Goal: Information Seeking & Learning: Check status

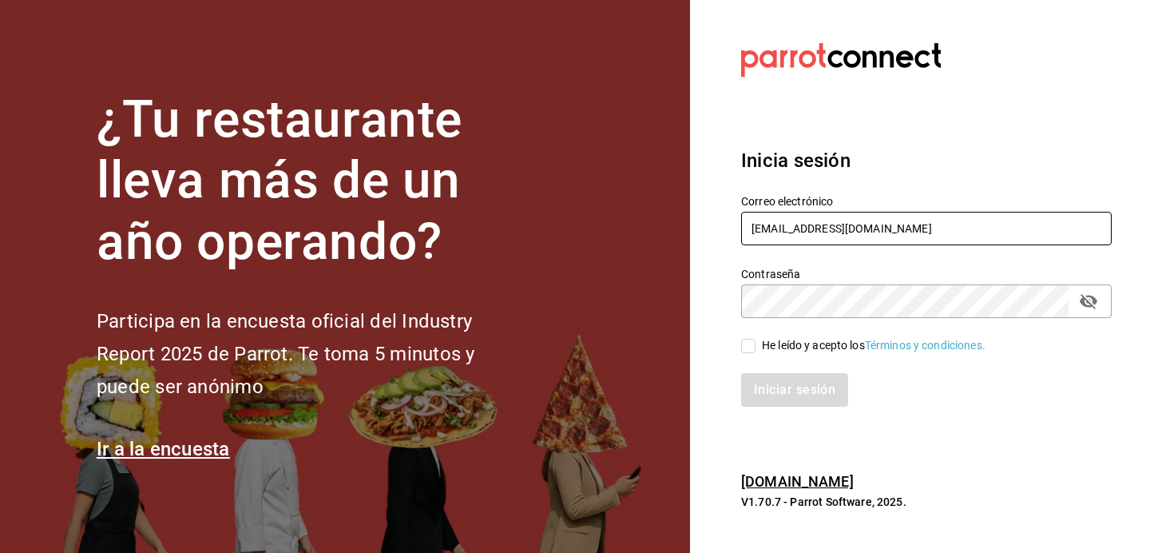
type input "[EMAIL_ADDRESS][DOMAIN_NAME]"
click at [753, 339] on input "He leído y acepto los Términos y condiciones." at bounding box center [748, 346] width 14 height 14
checkbox input "true"
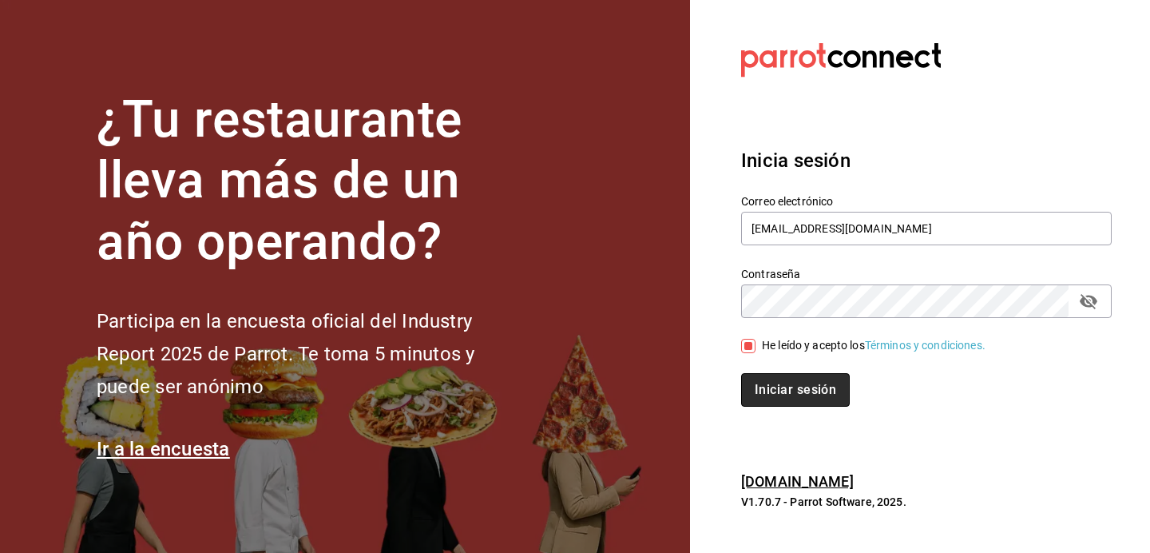
click at [758, 391] on button "Iniciar sesión" at bounding box center [795, 390] width 109 height 34
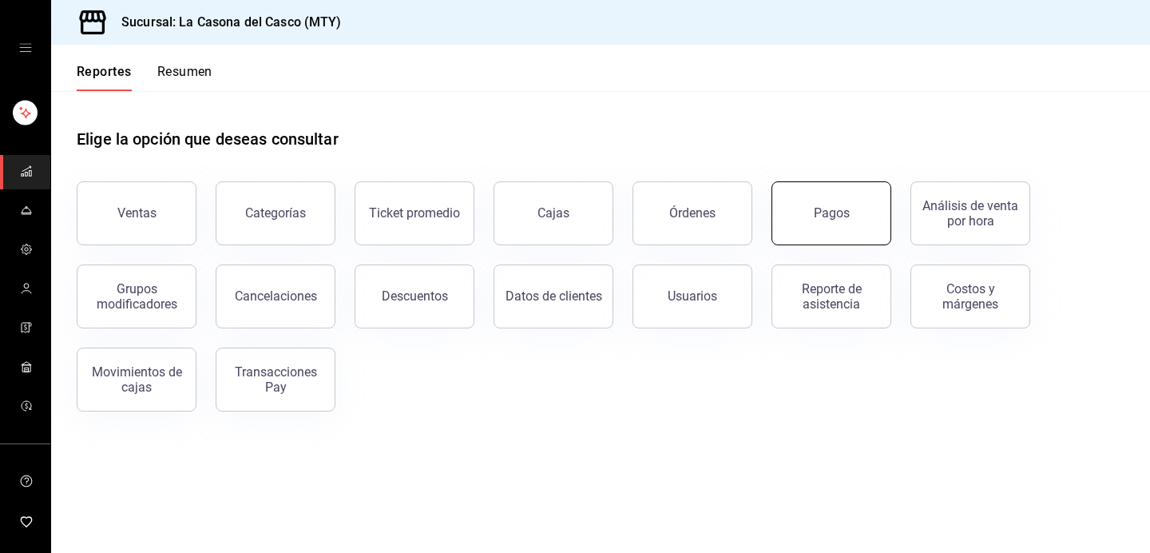
click at [816, 228] on button "Pagos" at bounding box center [832, 213] width 120 height 64
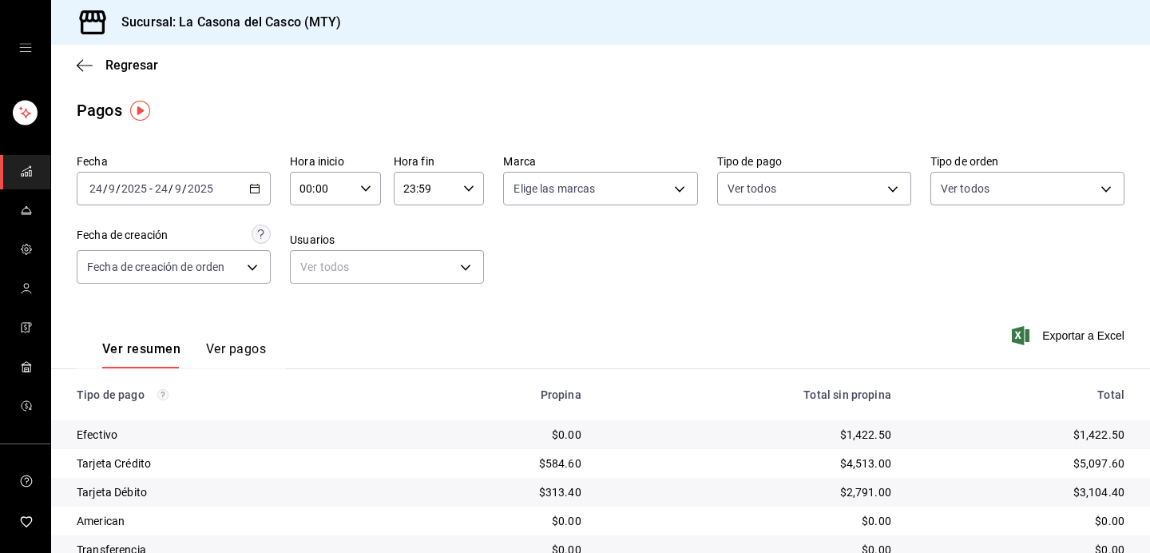
click at [204, 192] on input "2025" at bounding box center [200, 188] width 27 height 13
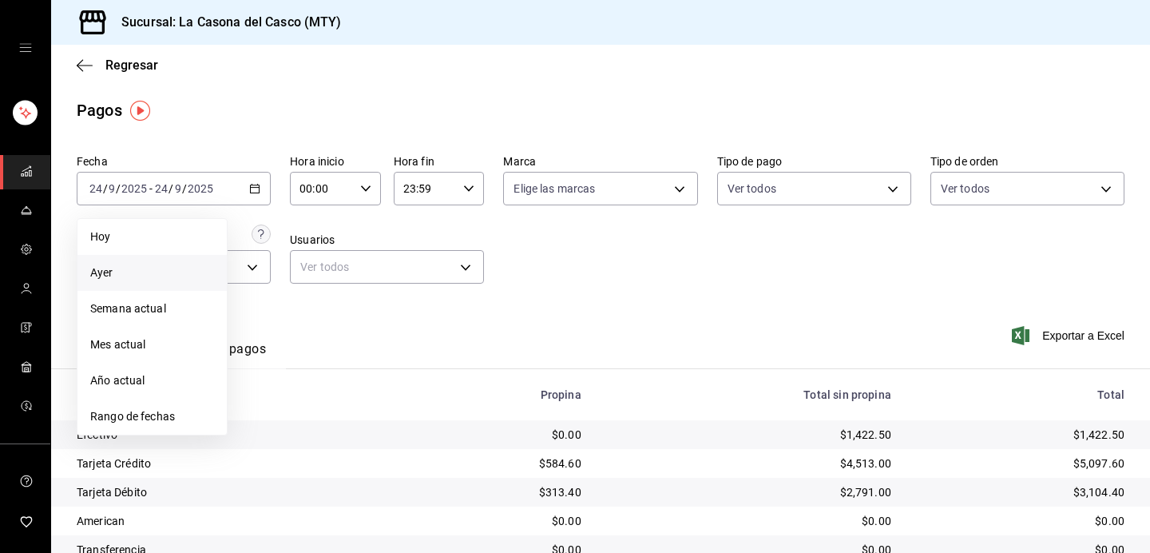
click at [169, 277] on span "Ayer" at bounding box center [152, 272] width 124 height 17
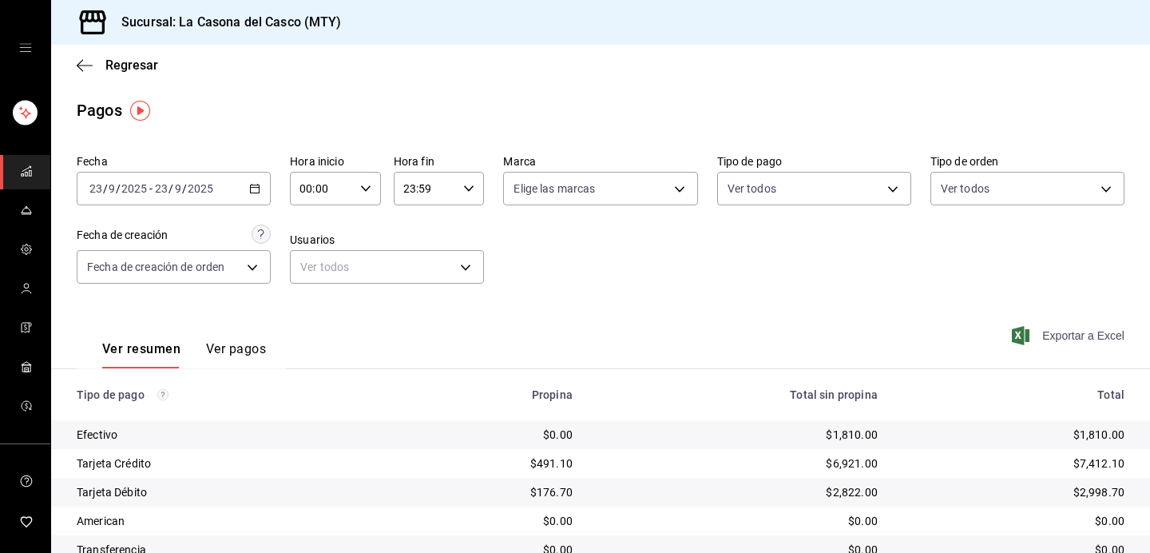
click at [1062, 335] on span "Exportar a Excel" at bounding box center [1069, 335] width 109 height 19
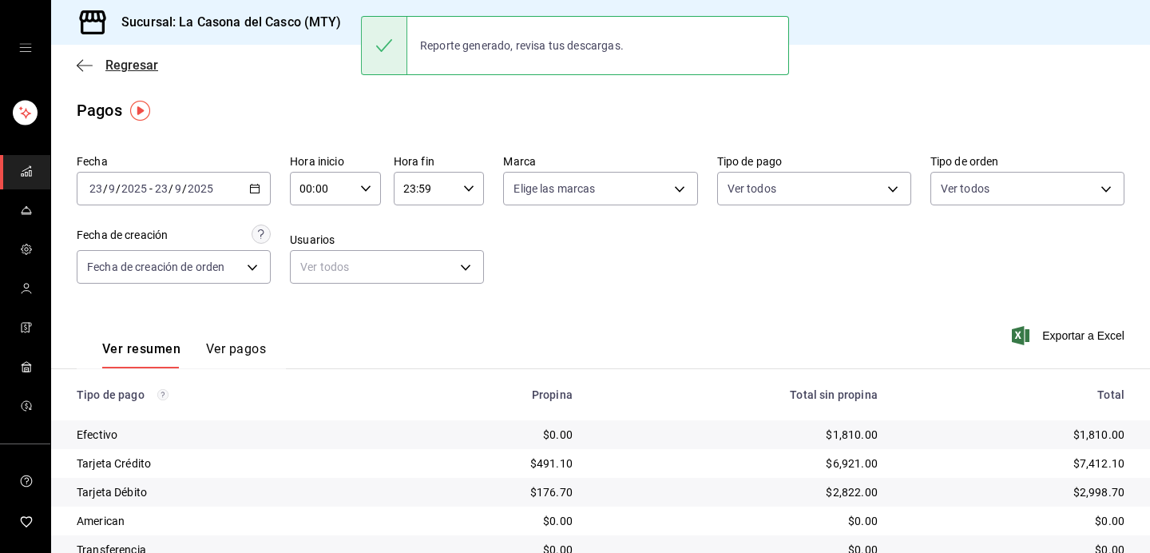
click at [90, 63] on icon "button" at bounding box center [85, 65] width 16 height 14
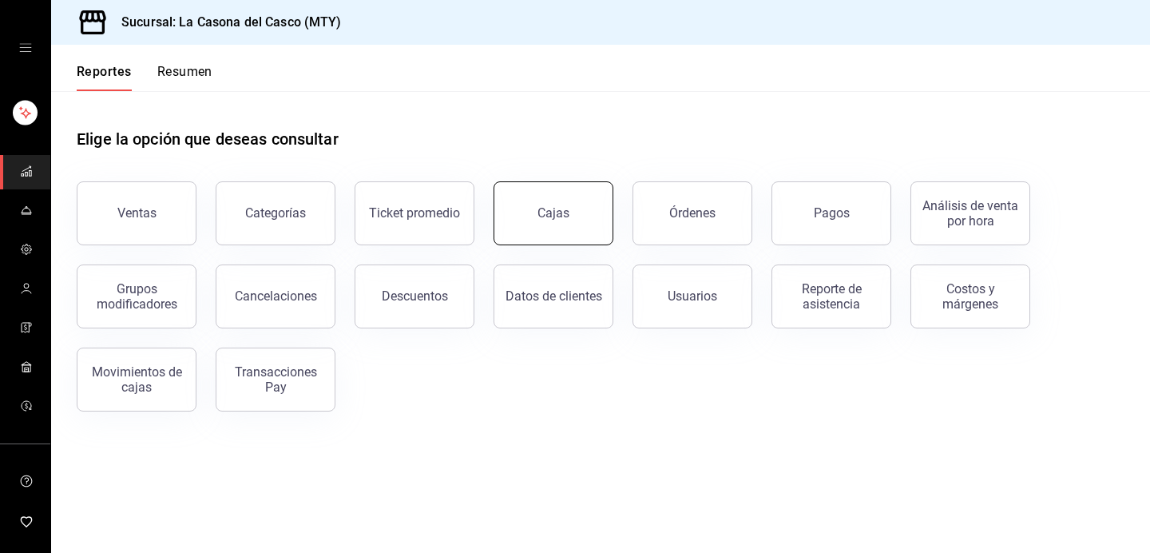
click at [541, 216] on div "Cajas" at bounding box center [554, 213] width 33 height 19
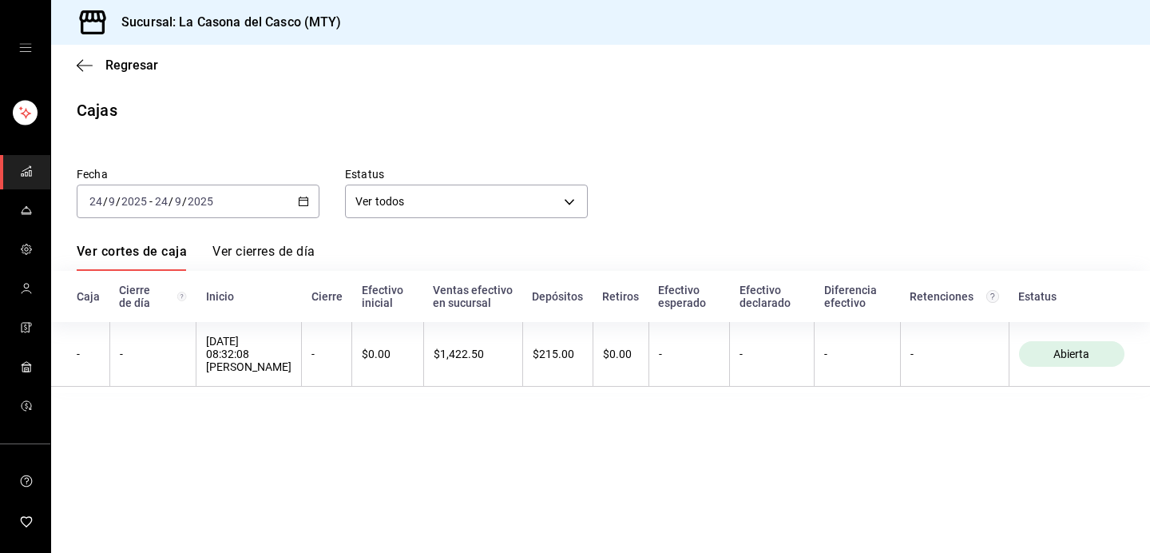
click at [177, 197] on input "9" at bounding box center [178, 201] width 8 height 13
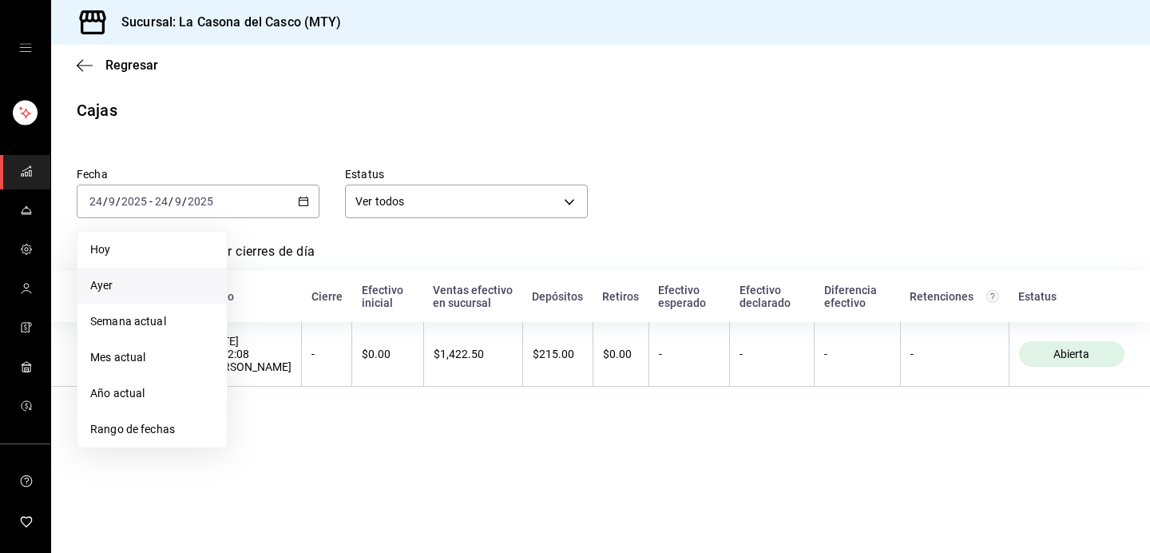
click at [132, 290] on span "Ayer" at bounding box center [152, 285] width 124 height 17
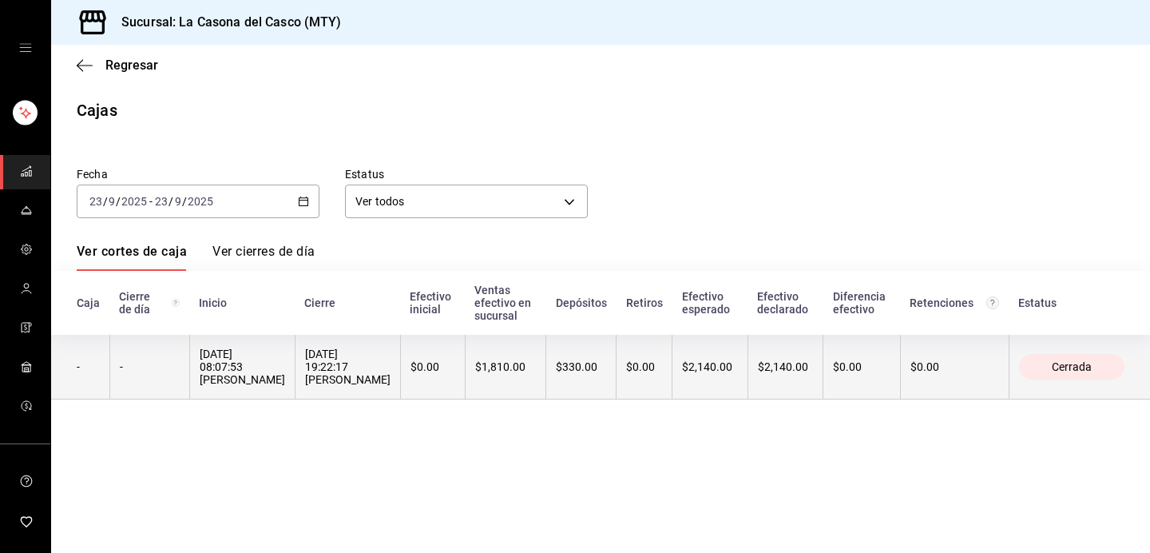
click at [285, 355] on div "23/09/2025 08:07:53 DIEGO TORRESCANO" at bounding box center [242, 366] width 85 height 38
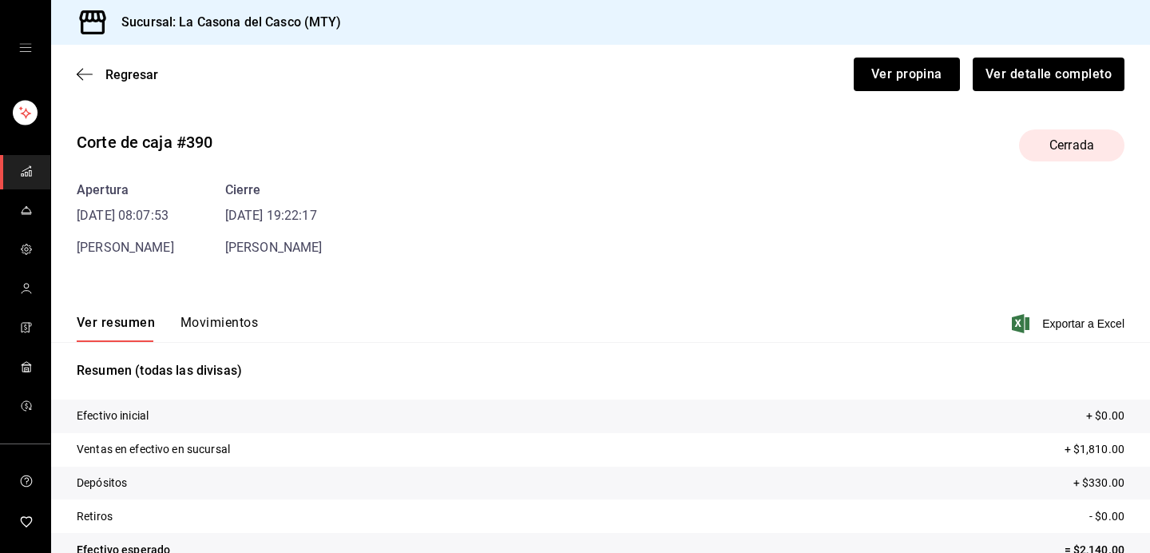
click at [92, 61] on div "Regresar Ver propina Ver detalle completo" at bounding box center [600, 74] width 1099 height 59
click at [89, 73] on icon "button" at bounding box center [85, 74] width 16 height 14
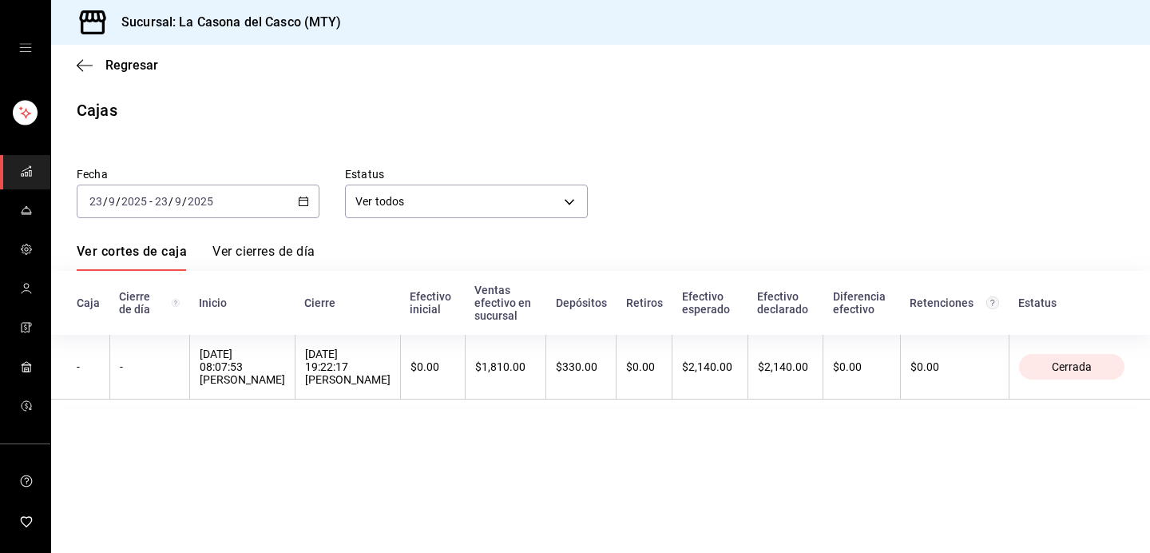
click at [264, 220] on div "Fecha 2025-09-23 23 / 9 / 2025 - 2025-09-23 23 / 9 / 2025 Estatus Ver todos ALL…" at bounding box center [601, 277] width 1048 height 258
click at [262, 206] on div "2025-09-23 23 / 9 / 2025 - 2025-09-23 23 / 9 / 2025" at bounding box center [198, 202] width 243 height 34
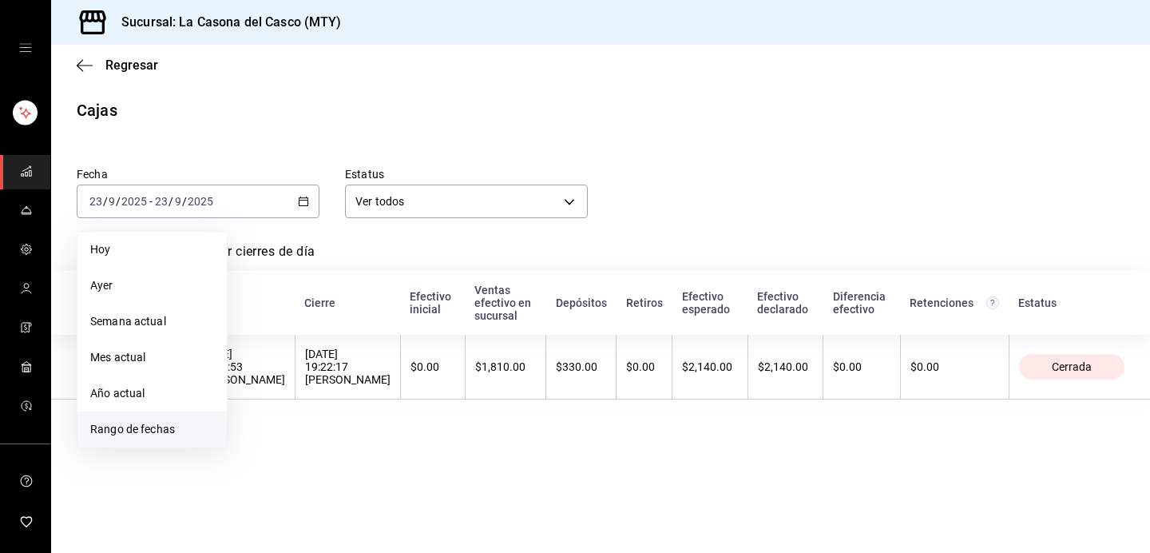
click at [145, 430] on span "Rango de fechas" at bounding box center [152, 429] width 124 height 17
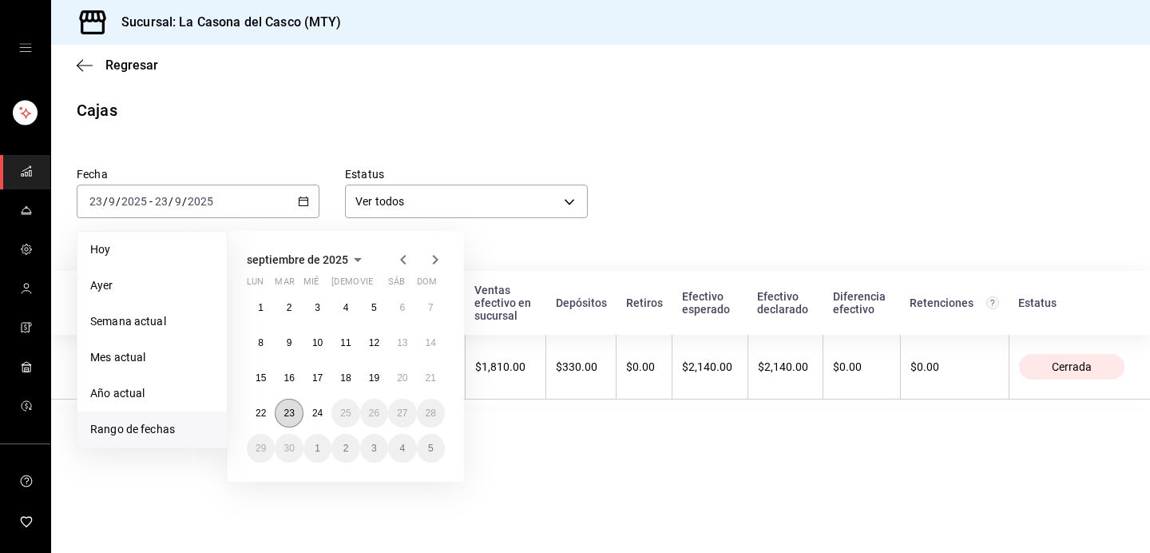
click at [290, 418] on abbr "23" at bounding box center [289, 412] width 10 height 11
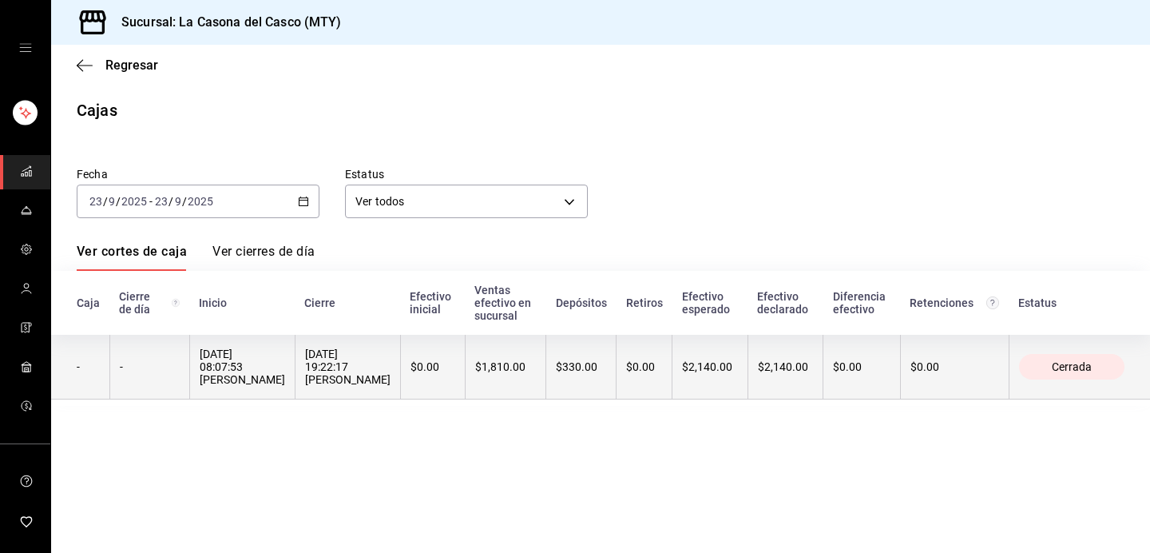
click at [295, 364] on th "23/09/2025 08:07:53 DIEGO TORRESCANO" at bounding box center [241, 367] width 105 height 65
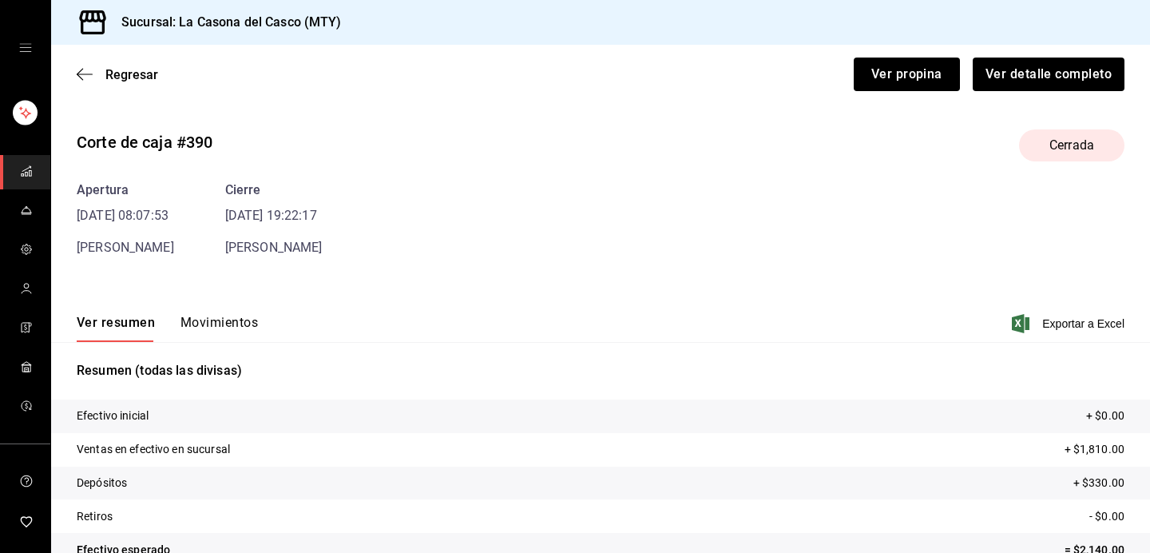
click at [203, 326] on button "Movimientos" at bounding box center [219, 328] width 77 height 27
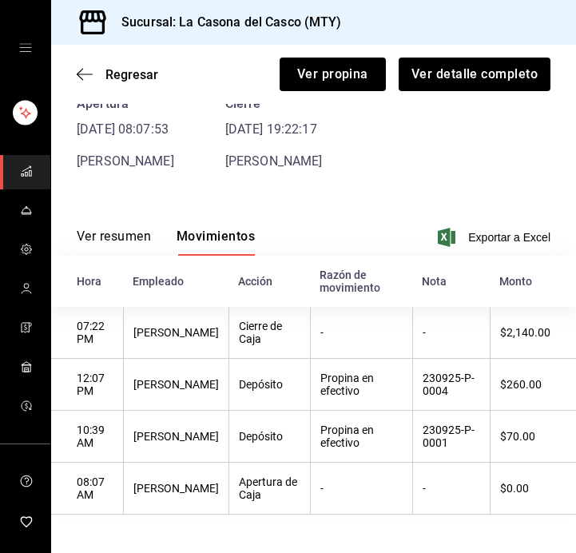
scroll to position [86, 0]
click at [77, 64] on div "Regresar Ver propina Ver detalle completo" at bounding box center [313, 74] width 525 height 59
click at [77, 70] on icon "button" at bounding box center [85, 74] width 16 height 14
